Goal: Transaction & Acquisition: Purchase product/service

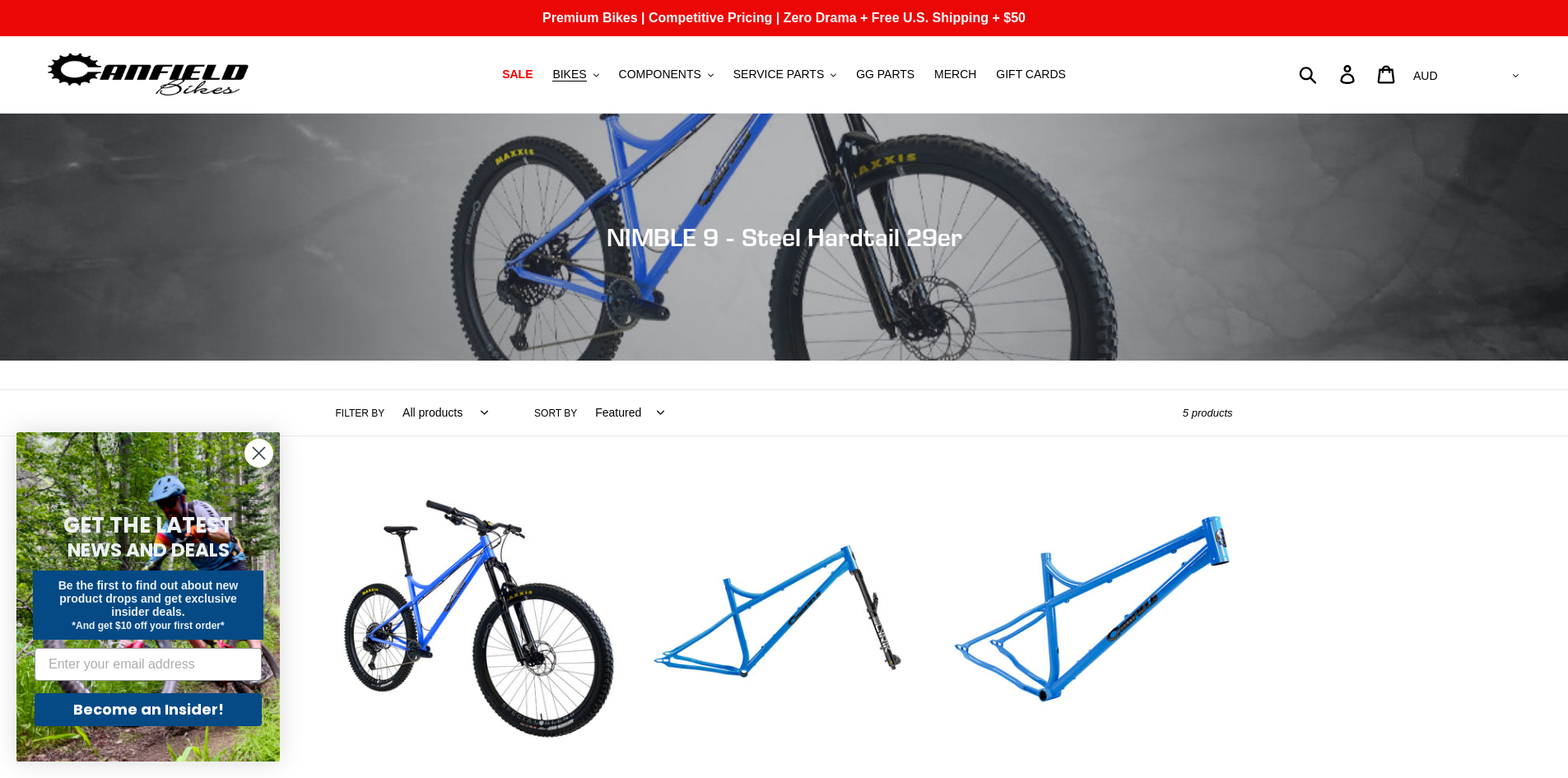
click at [268, 459] on circle "Close dialog" at bounding box center [258, 453] width 27 height 27
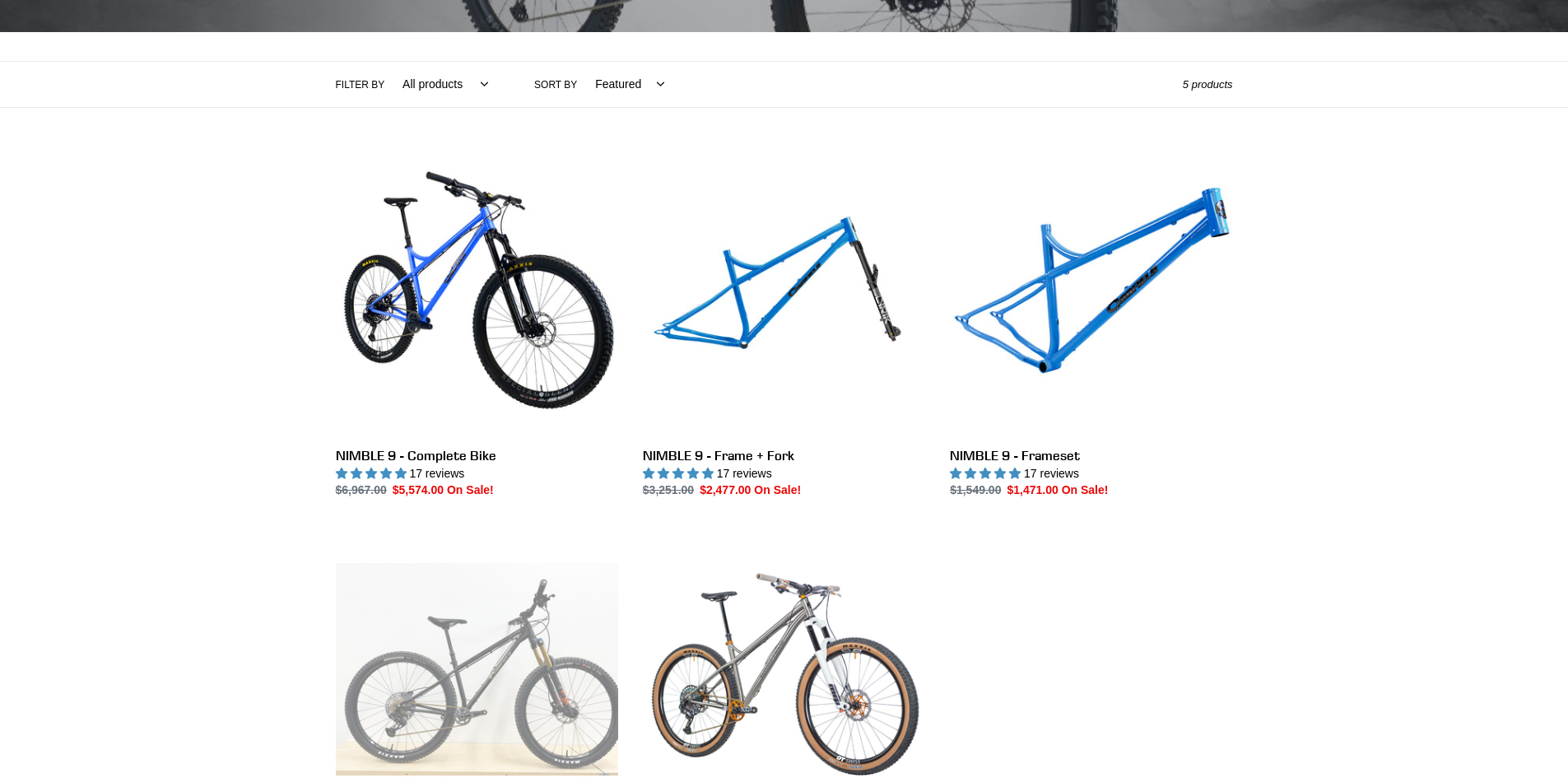
scroll to position [329, 0]
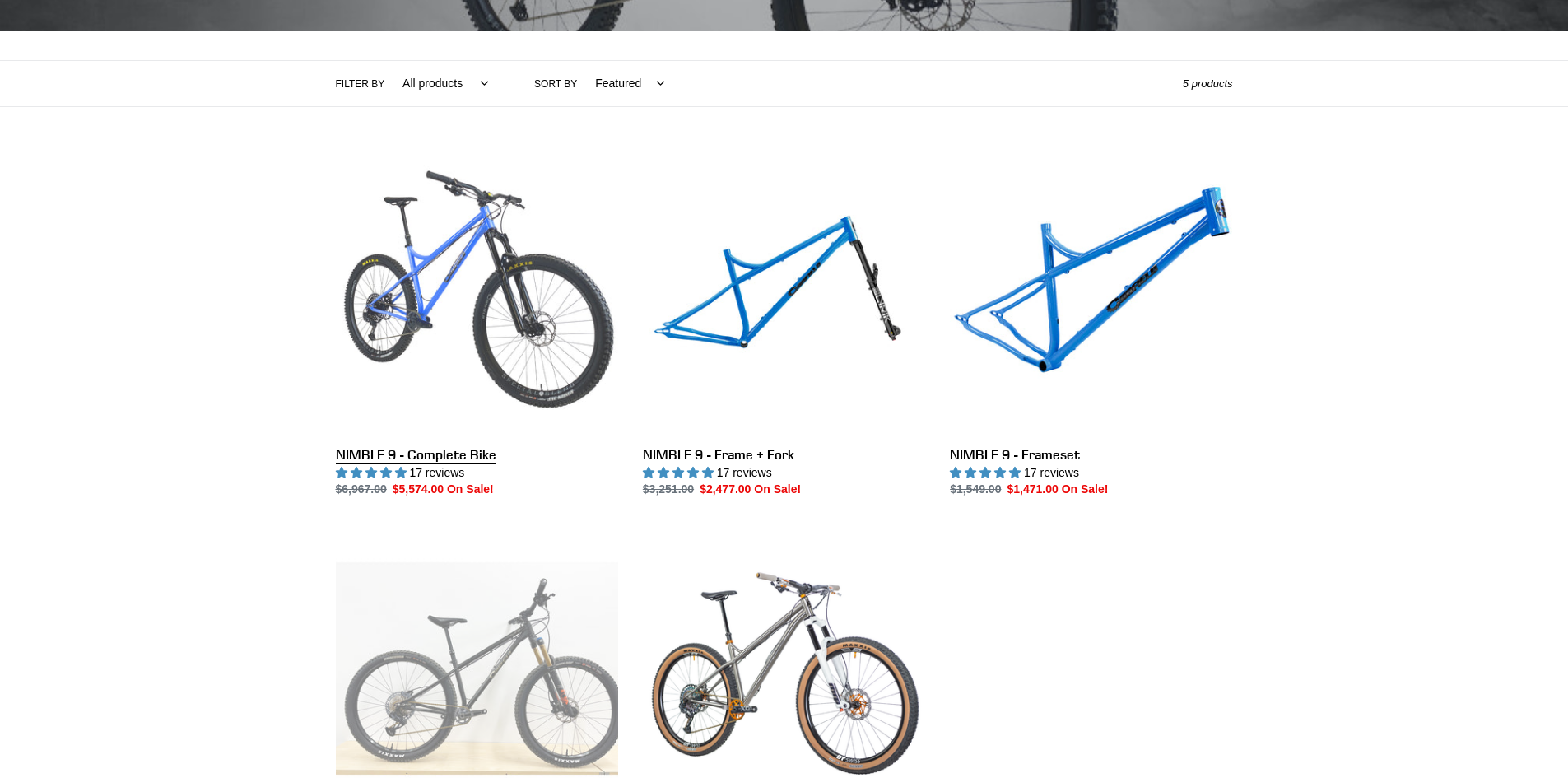
click at [461, 360] on link "NIMBLE 9 - Complete Bike" at bounding box center [477, 325] width 283 height 347
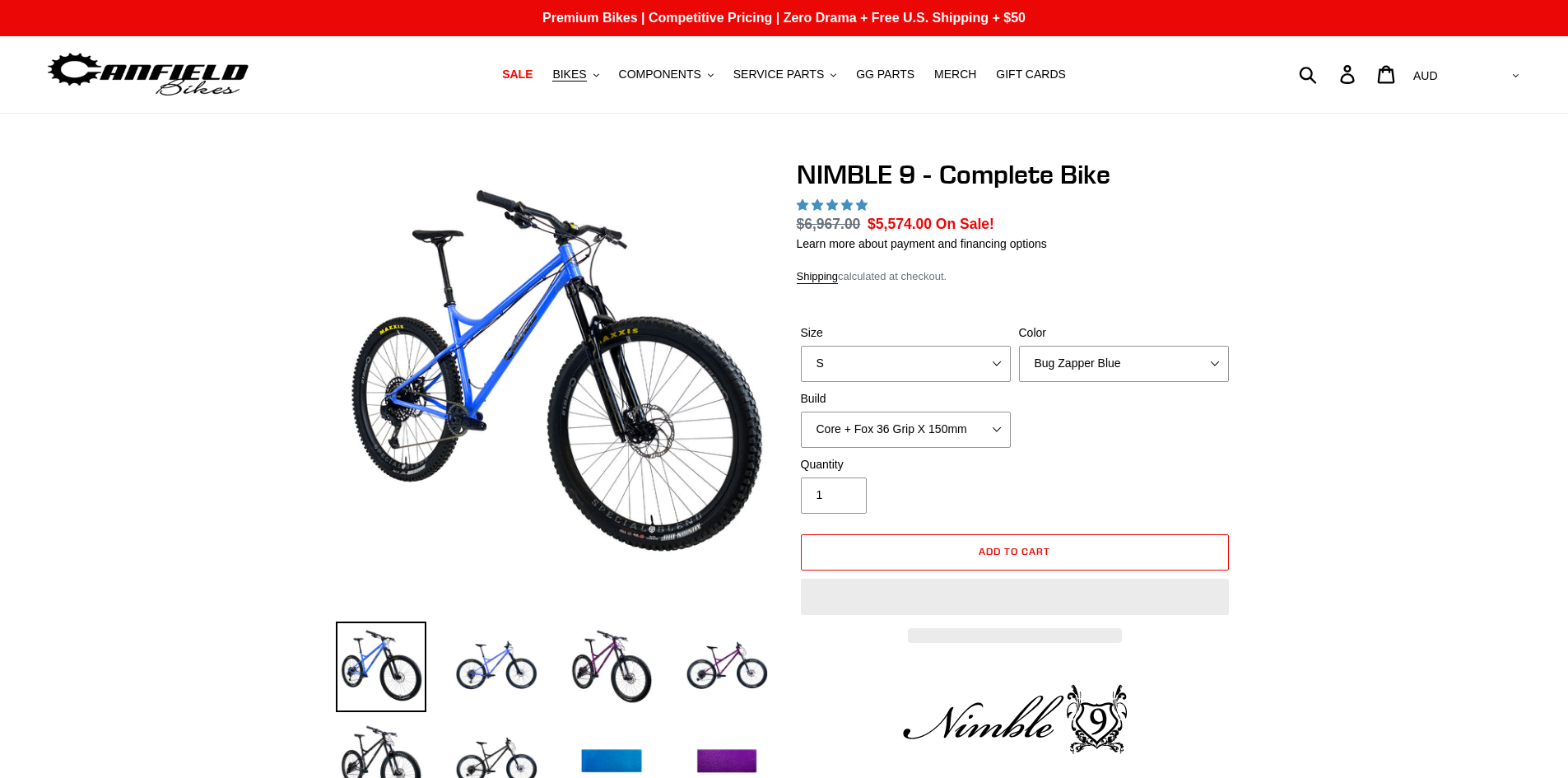
select select "highest-rating"
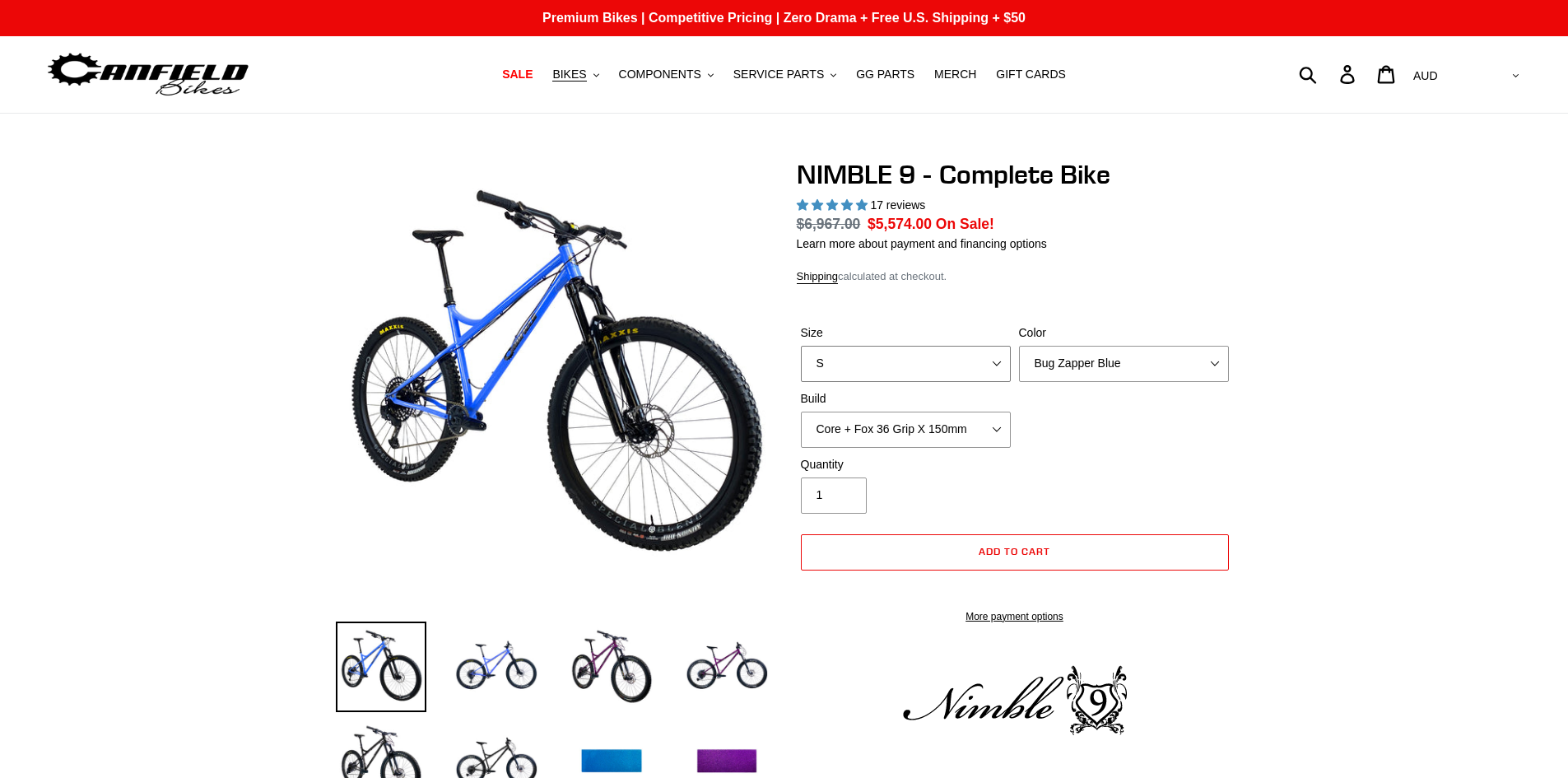
click at [973, 362] on select "S M L XL" at bounding box center [905, 364] width 210 height 36
select select "M"
click at [801, 346] on select "S M L XL" at bounding box center [905, 364] width 210 height 36
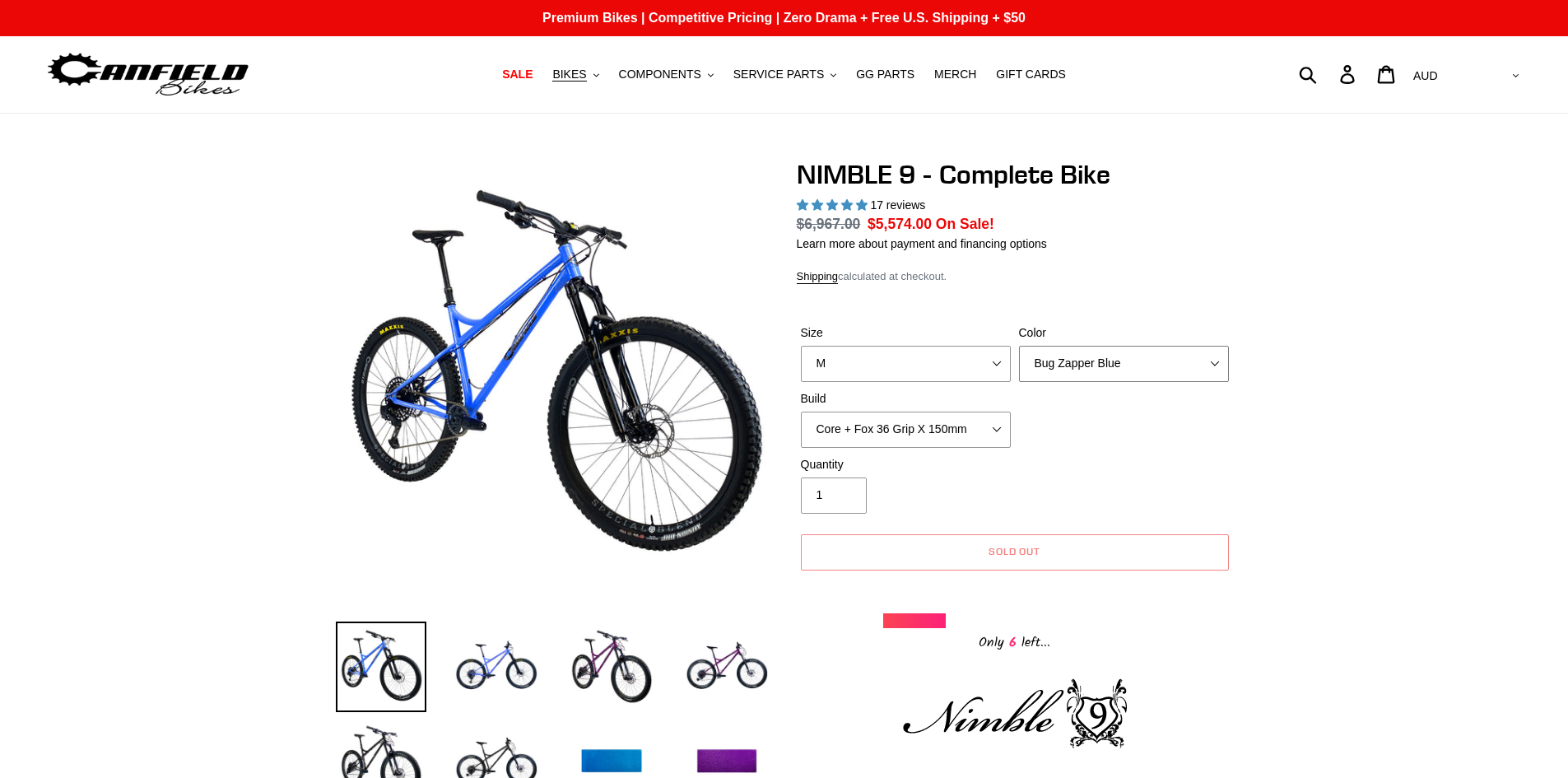
click at [1172, 366] on select "Bug Zapper Blue Purple Haze - Sold Out Galaxy Black" at bounding box center [1123, 364] width 210 height 36
select select "Galaxy Black"
click at [1019, 346] on select "Bug Zapper Blue Purple Haze - Sold Out Galaxy Black" at bounding box center [1123, 364] width 210 height 36
